Goal: Task Accomplishment & Management: Manage account settings

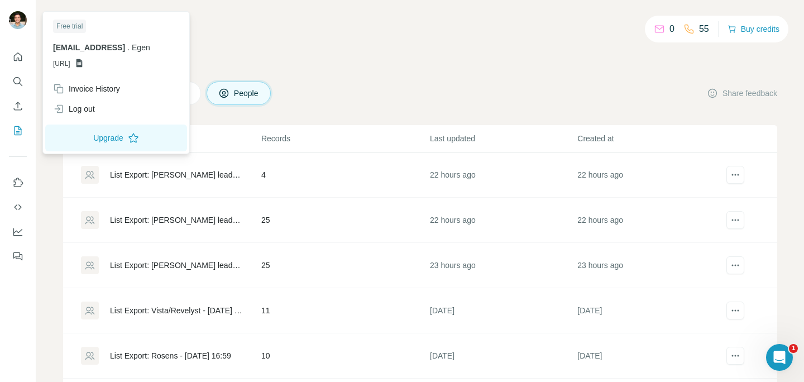
click at [74, 23] on div "Free trial" at bounding box center [69, 26] width 33 height 13
click at [109, 141] on button "Upgrade" at bounding box center [116, 138] width 142 height 27
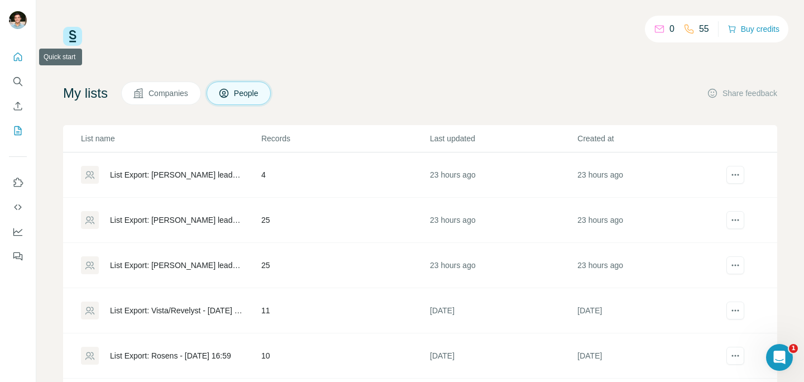
click at [19, 58] on icon "Quick start" at bounding box center [18, 57] width 8 height 8
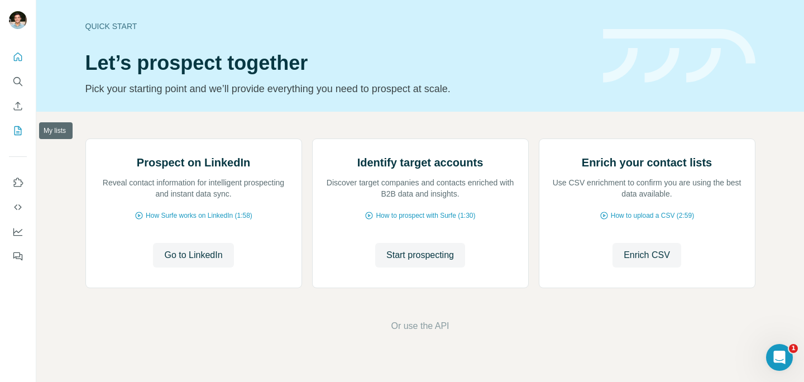
click at [20, 136] on icon "My lists" at bounding box center [17, 130] width 11 height 11
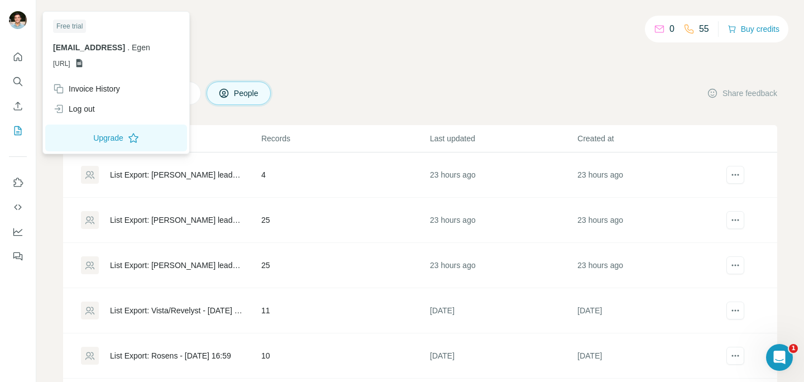
click at [22, 20] on img at bounding box center [18, 20] width 18 height 18
click at [90, 131] on button "Upgrade" at bounding box center [116, 138] width 142 height 27
click at [26, 55] on button "Quick start" at bounding box center [18, 57] width 18 height 20
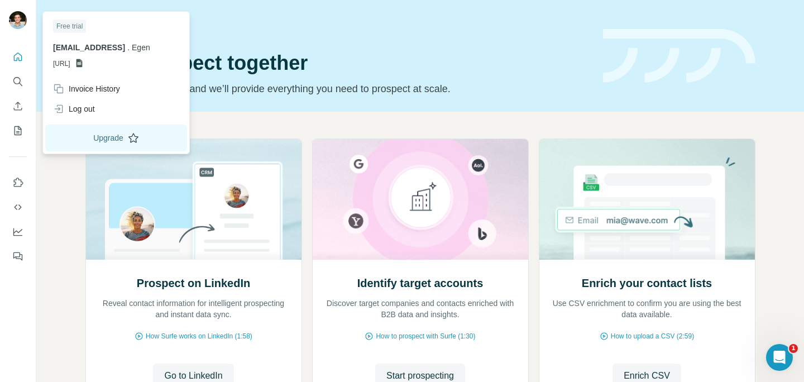
click at [113, 144] on button "Upgrade" at bounding box center [116, 138] width 142 height 27
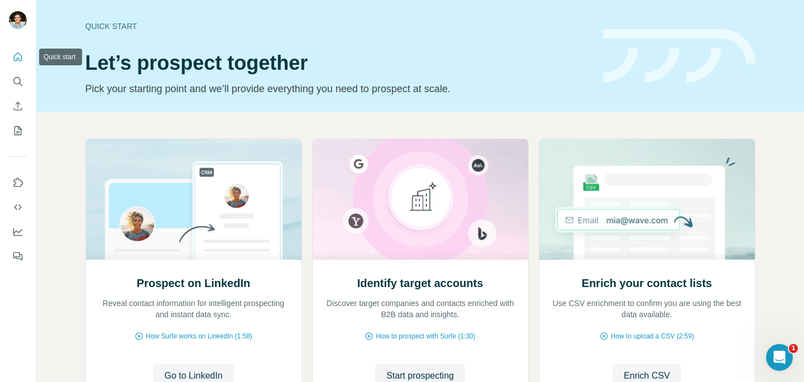
click at [25, 58] on button "Quick start" at bounding box center [18, 57] width 18 height 20
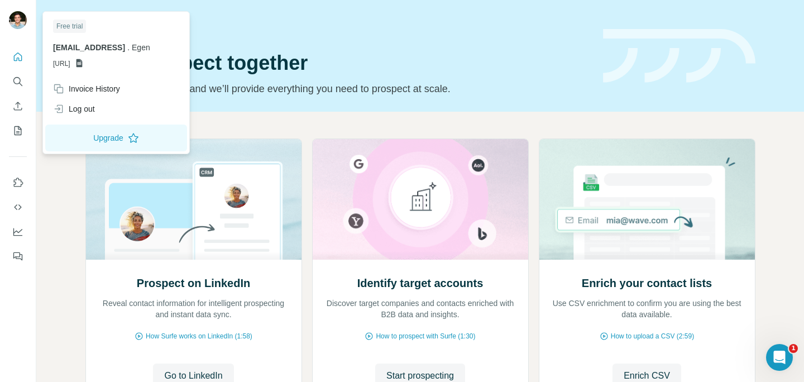
click at [21, 21] on img at bounding box center [18, 20] width 18 height 18
click at [20, 58] on icon "Quick start" at bounding box center [17, 56] width 11 height 11
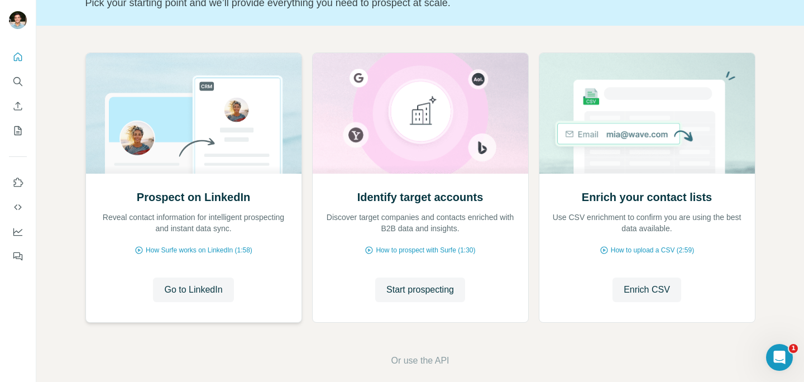
scroll to position [98, 0]
